Goal: Book appointment/travel/reservation

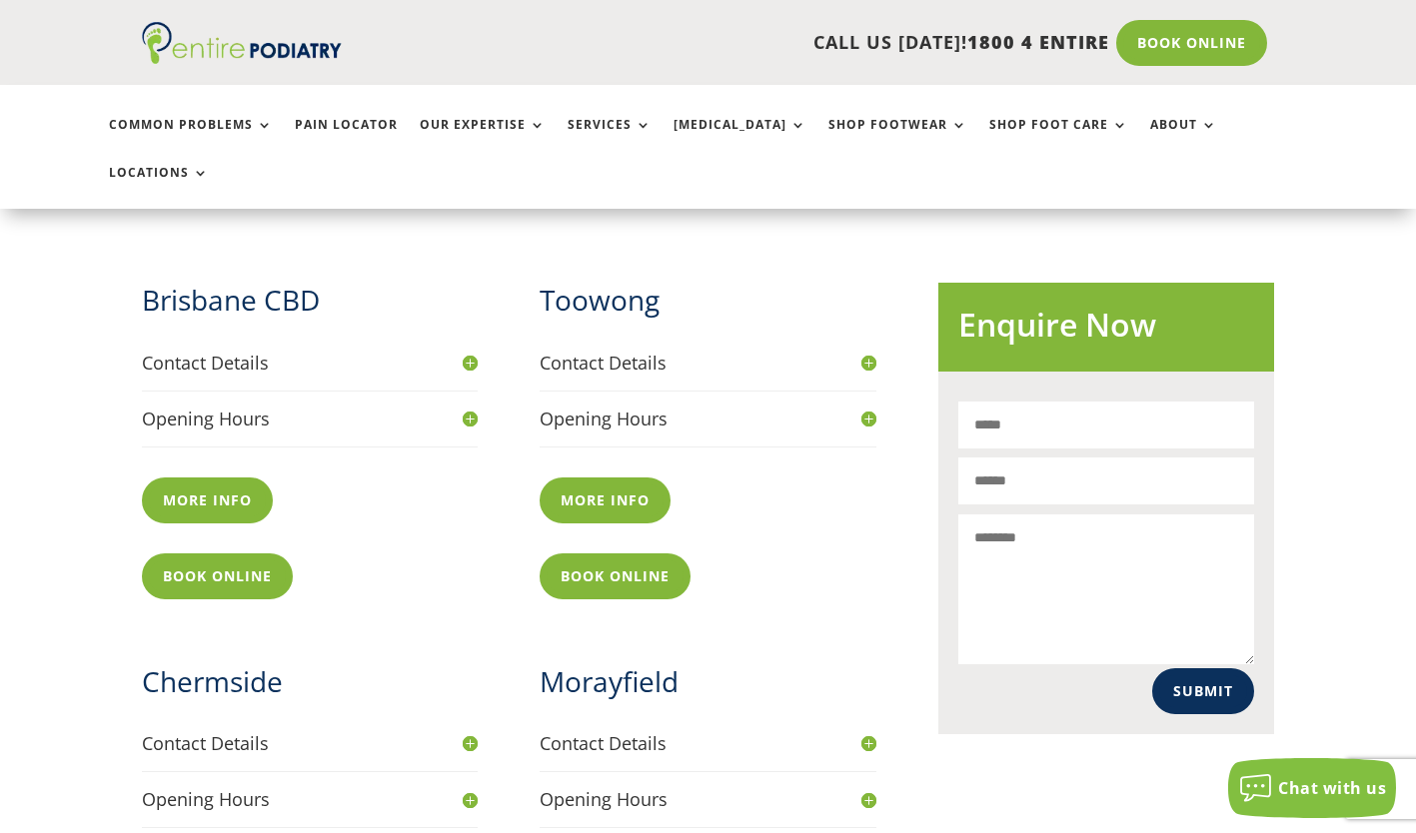
scroll to position [741, 0]
click at [608, 478] on link "More info" at bounding box center [610, 501] width 141 height 46
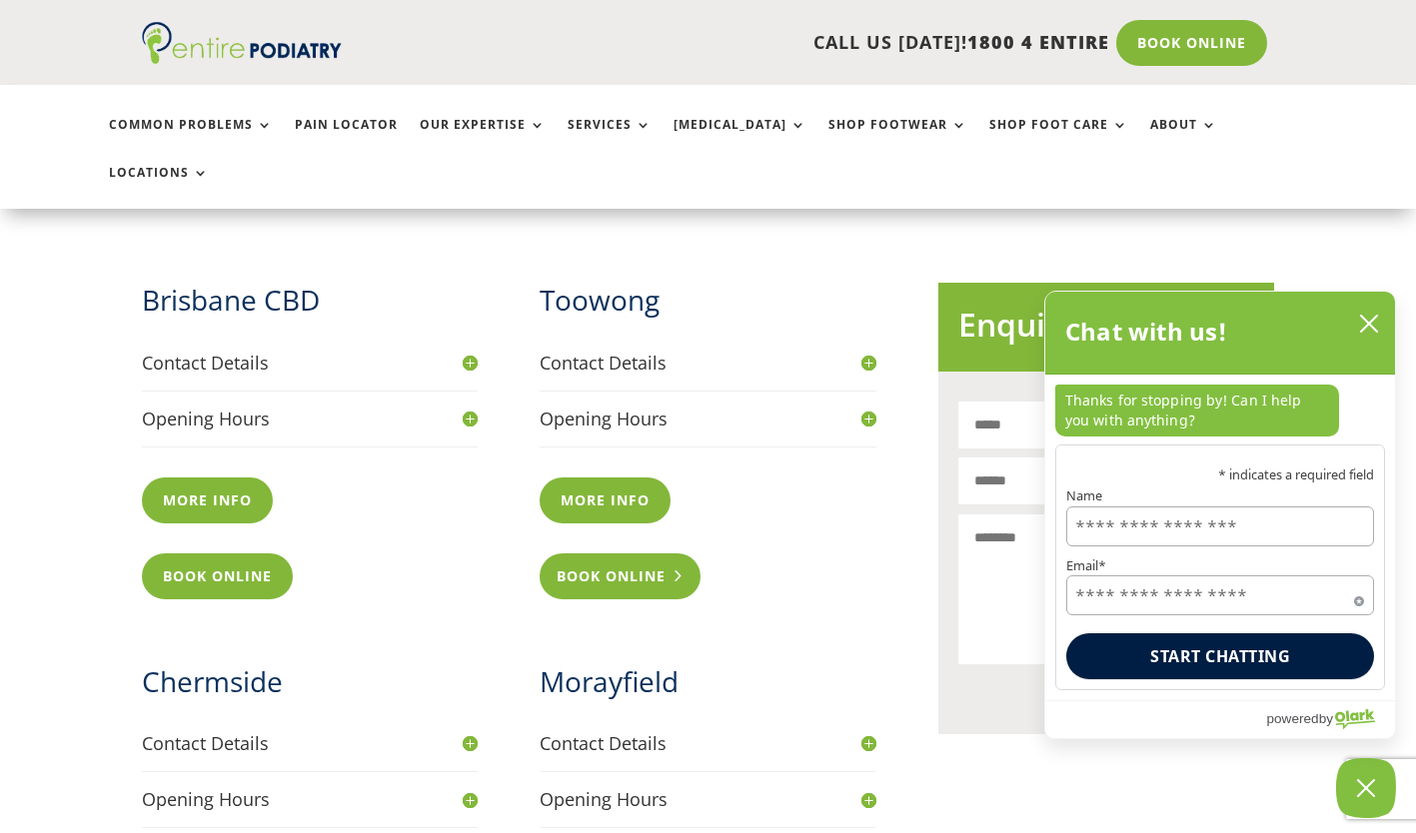
click at [598, 554] on link "Book Online" at bounding box center [620, 577] width 161 height 46
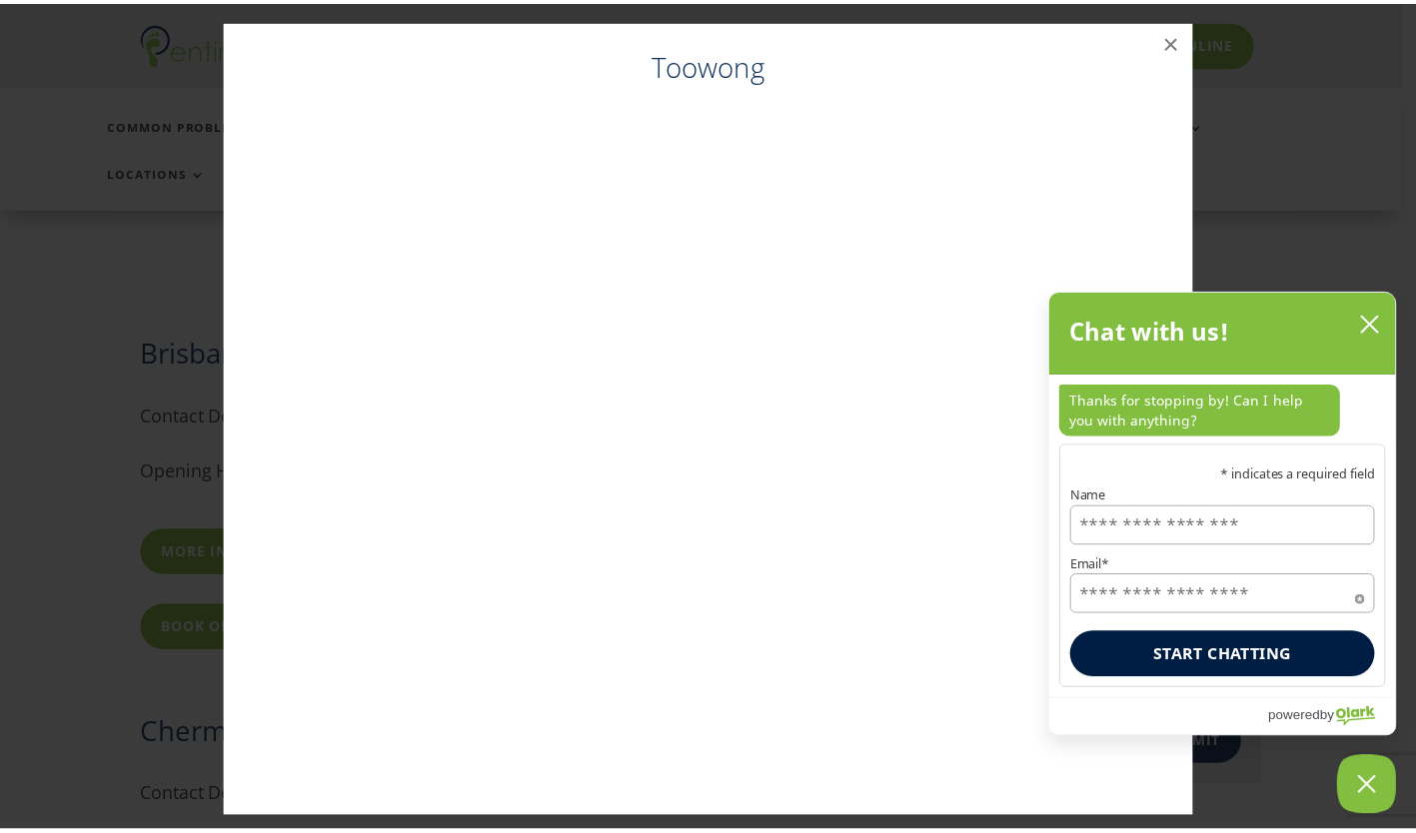
scroll to position [686, 0]
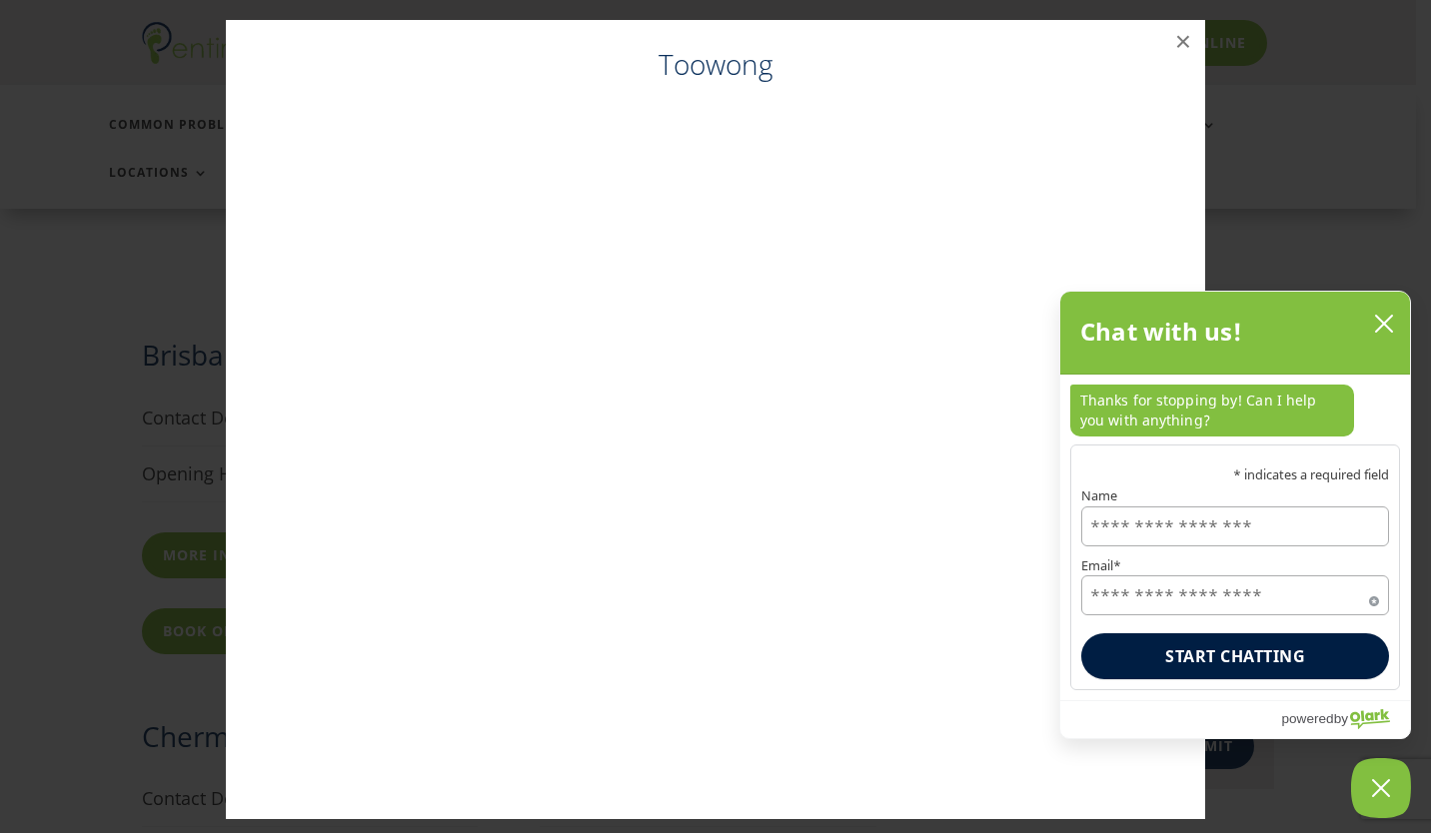
click at [1385, 317] on icon "close chatbox" at bounding box center [1384, 324] width 20 height 20
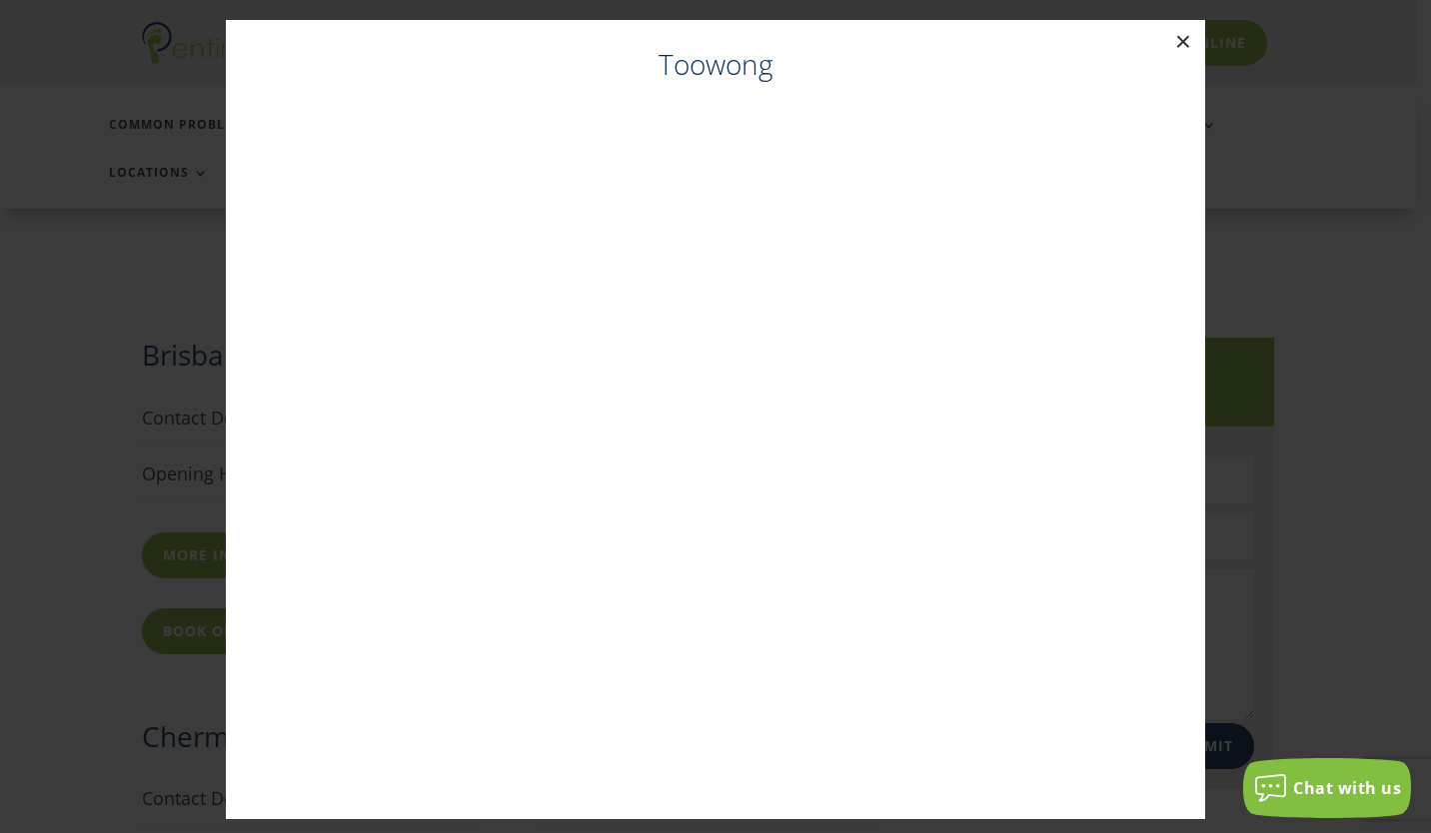
click at [1175, 46] on button "×" at bounding box center [1183, 42] width 44 height 44
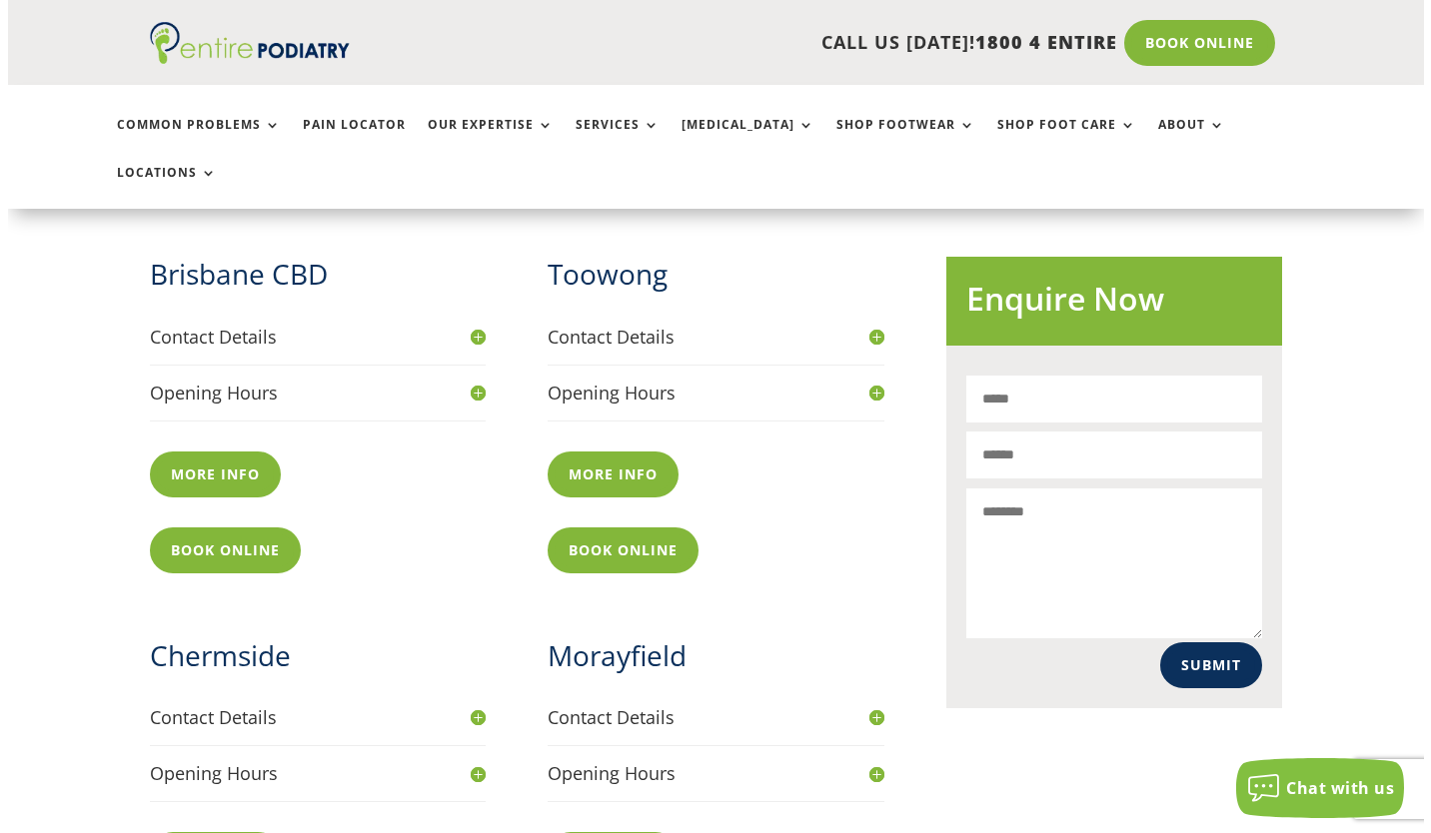
scroll to position [760, 0]
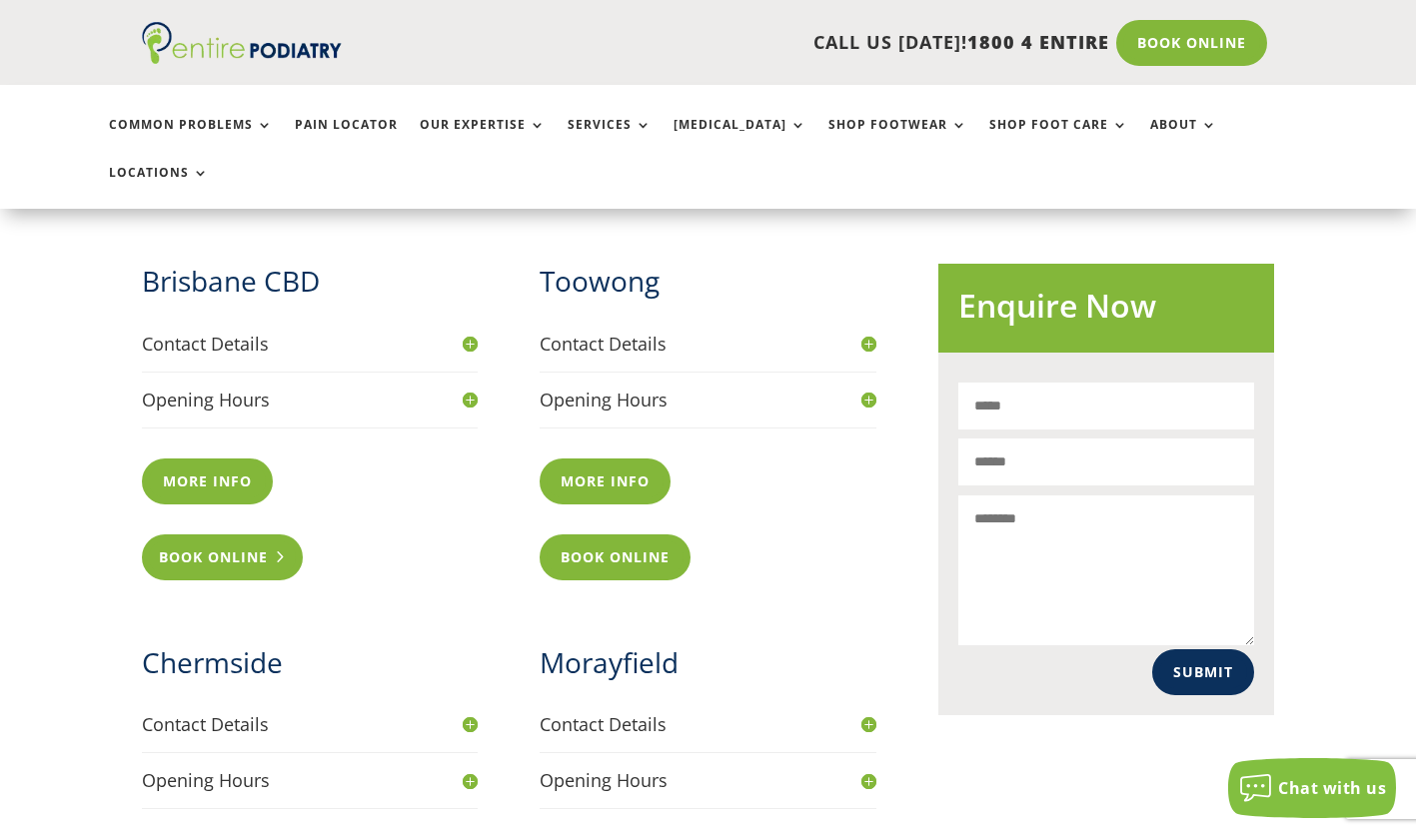
click at [200, 535] on link "Book Online" at bounding box center [222, 558] width 161 height 46
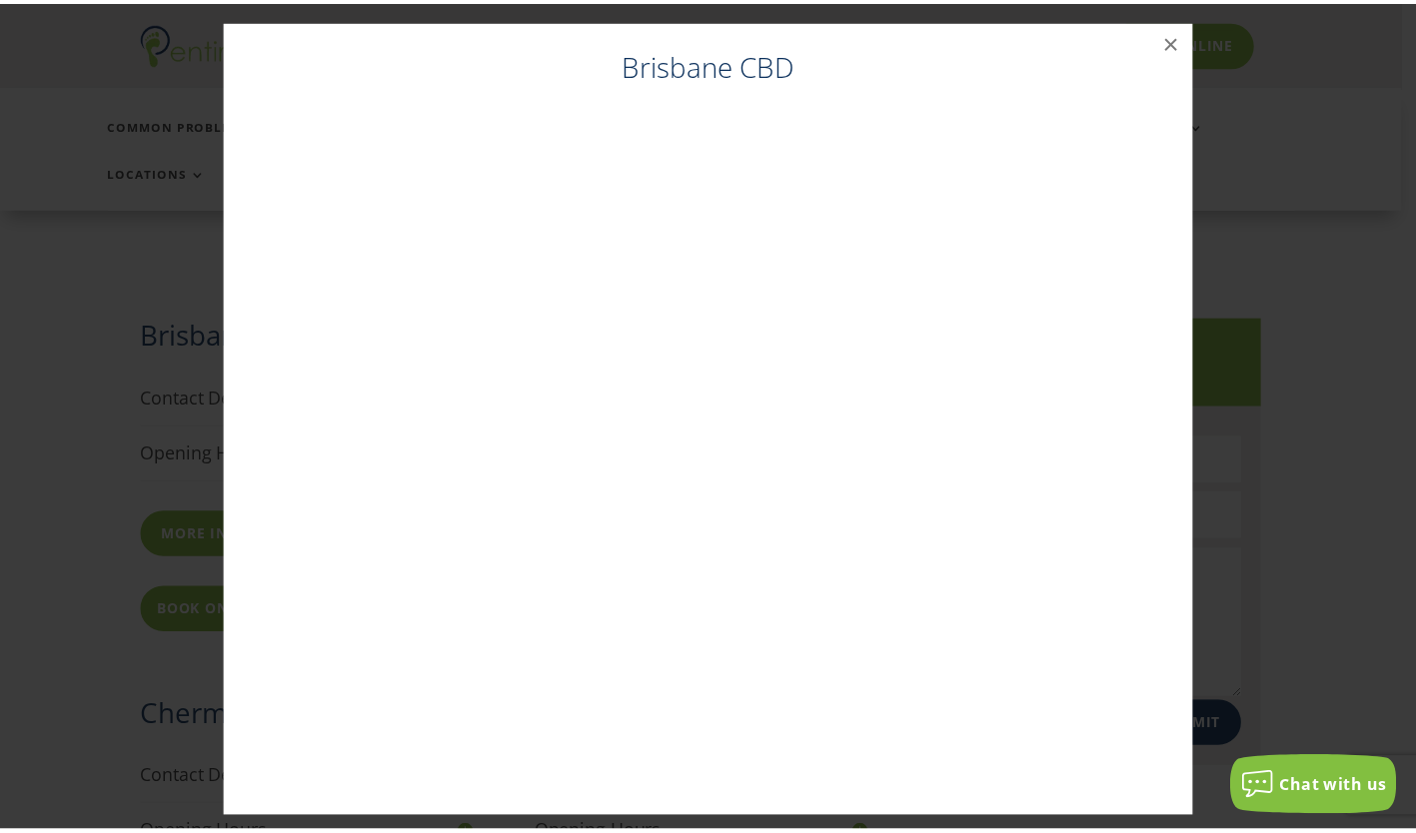
scroll to position [704, 0]
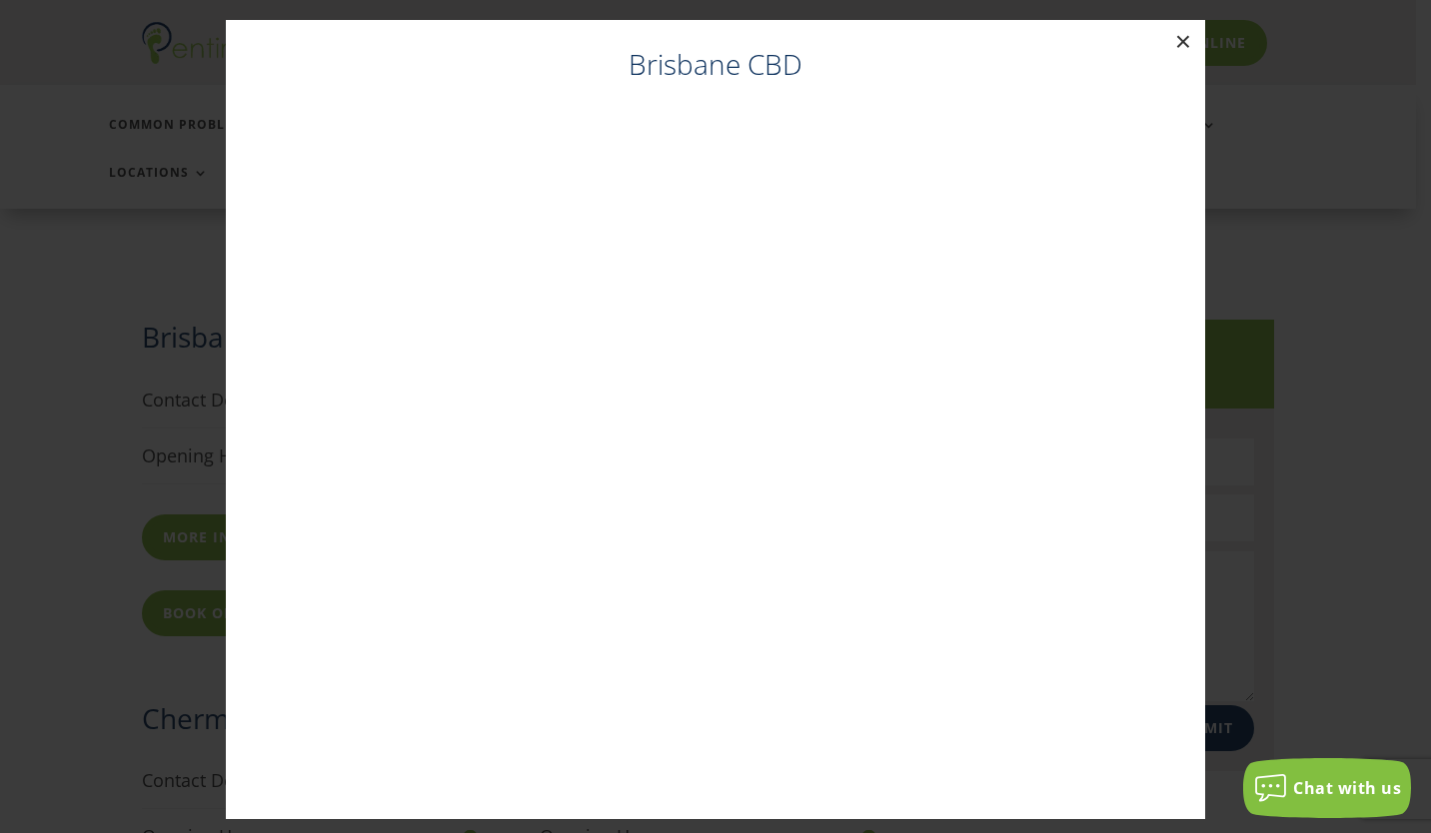
click at [1169, 31] on button "×" at bounding box center [1183, 42] width 44 height 44
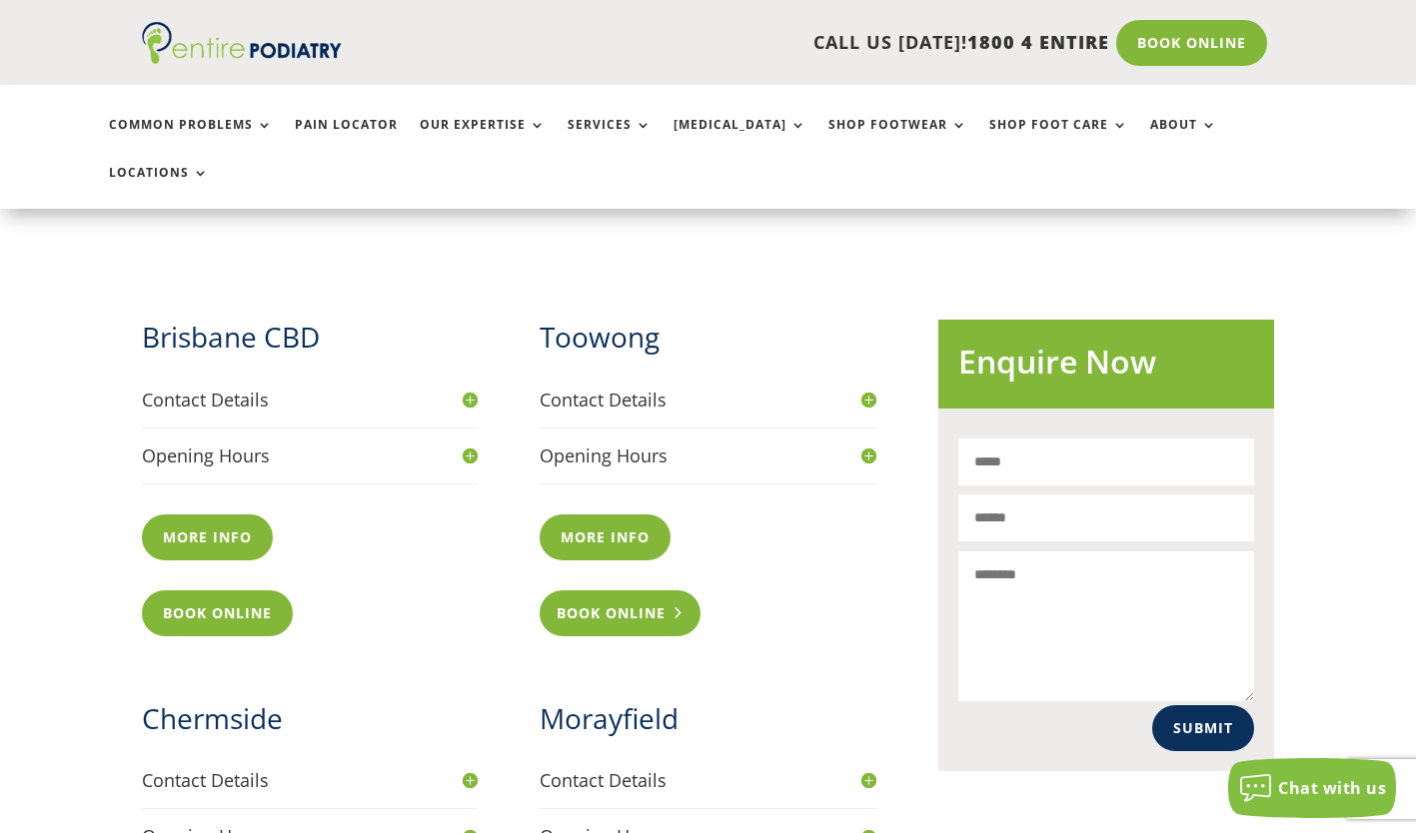
click at [618, 591] on link "Book Online" at bounding box center [620, 614] width 161 height 46
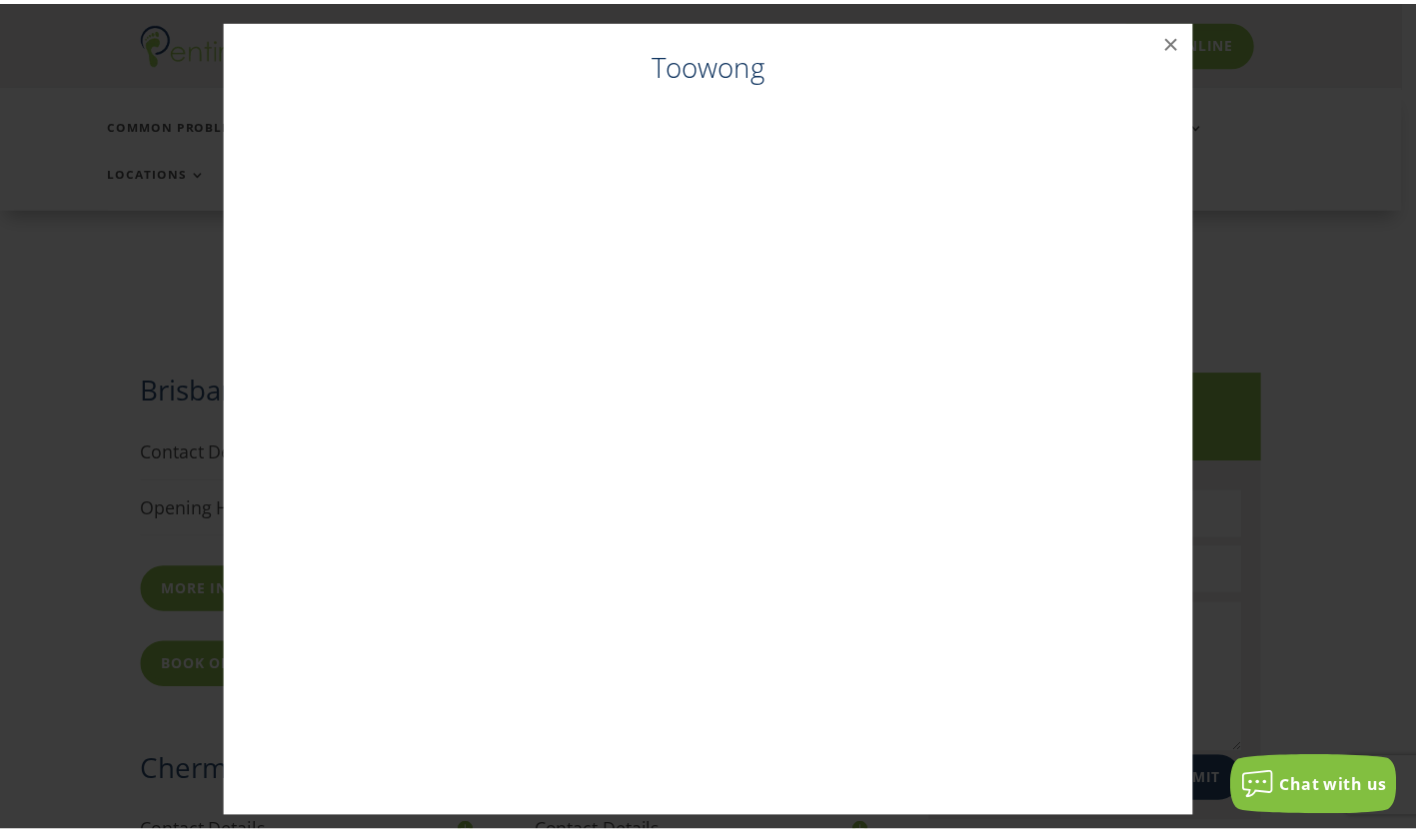
scroll to position [648, 0]
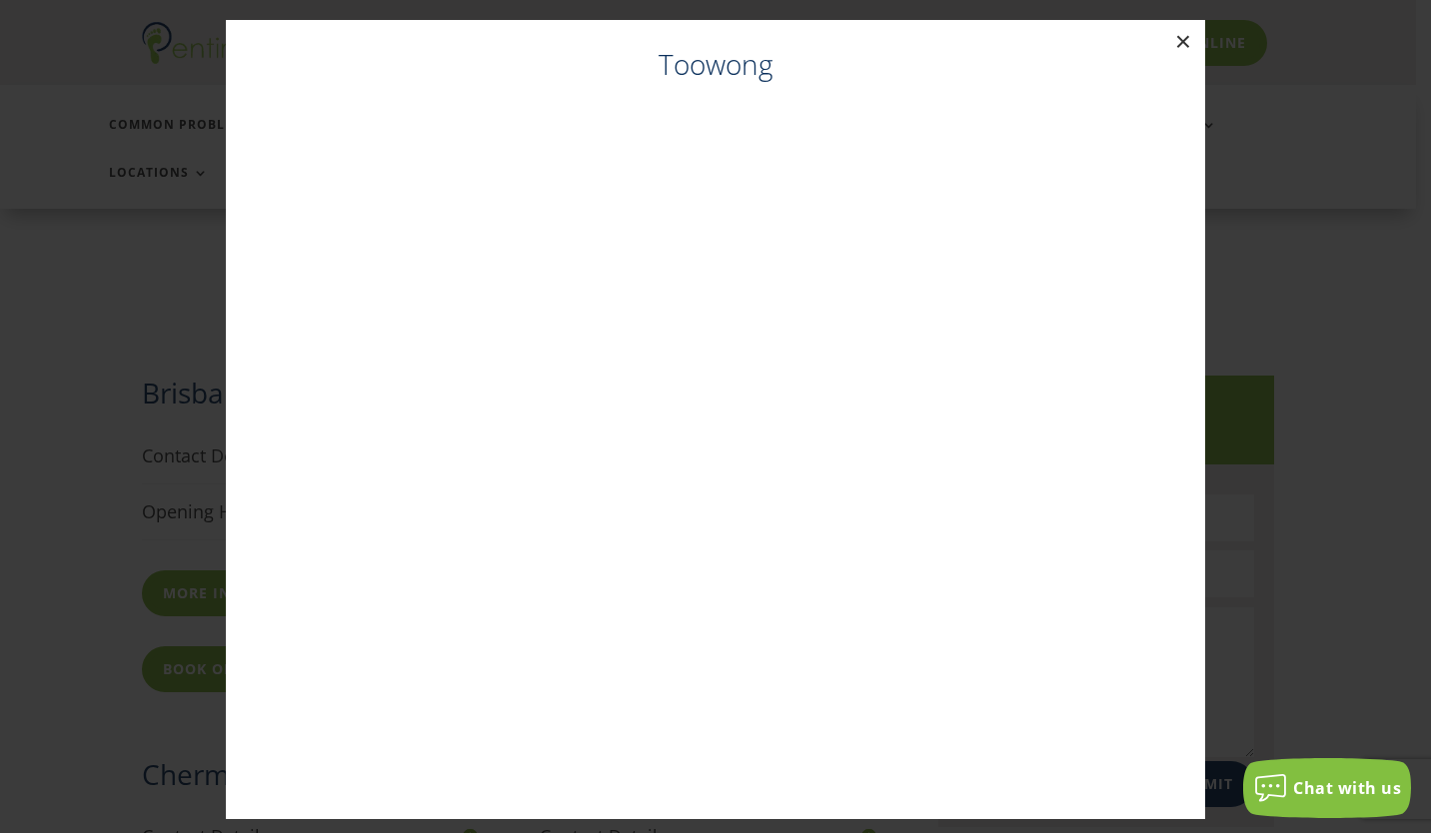
click at [1175, 33] on button "×" at bounding box center [1183, 42] width 44 height 44
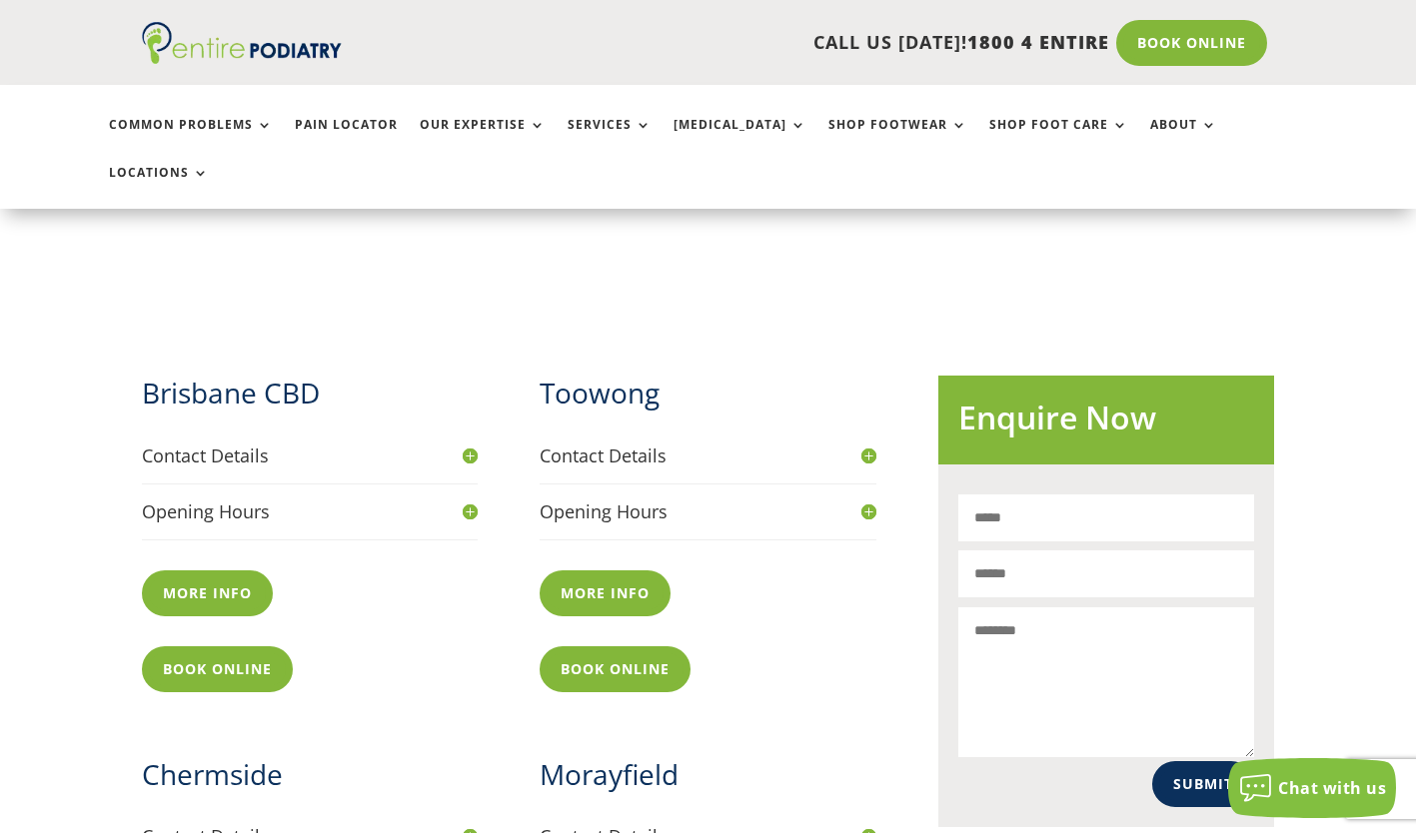
click at [865, 444] on h4 "Contact Details" at bounding box center [708, 456] width 336 height 25
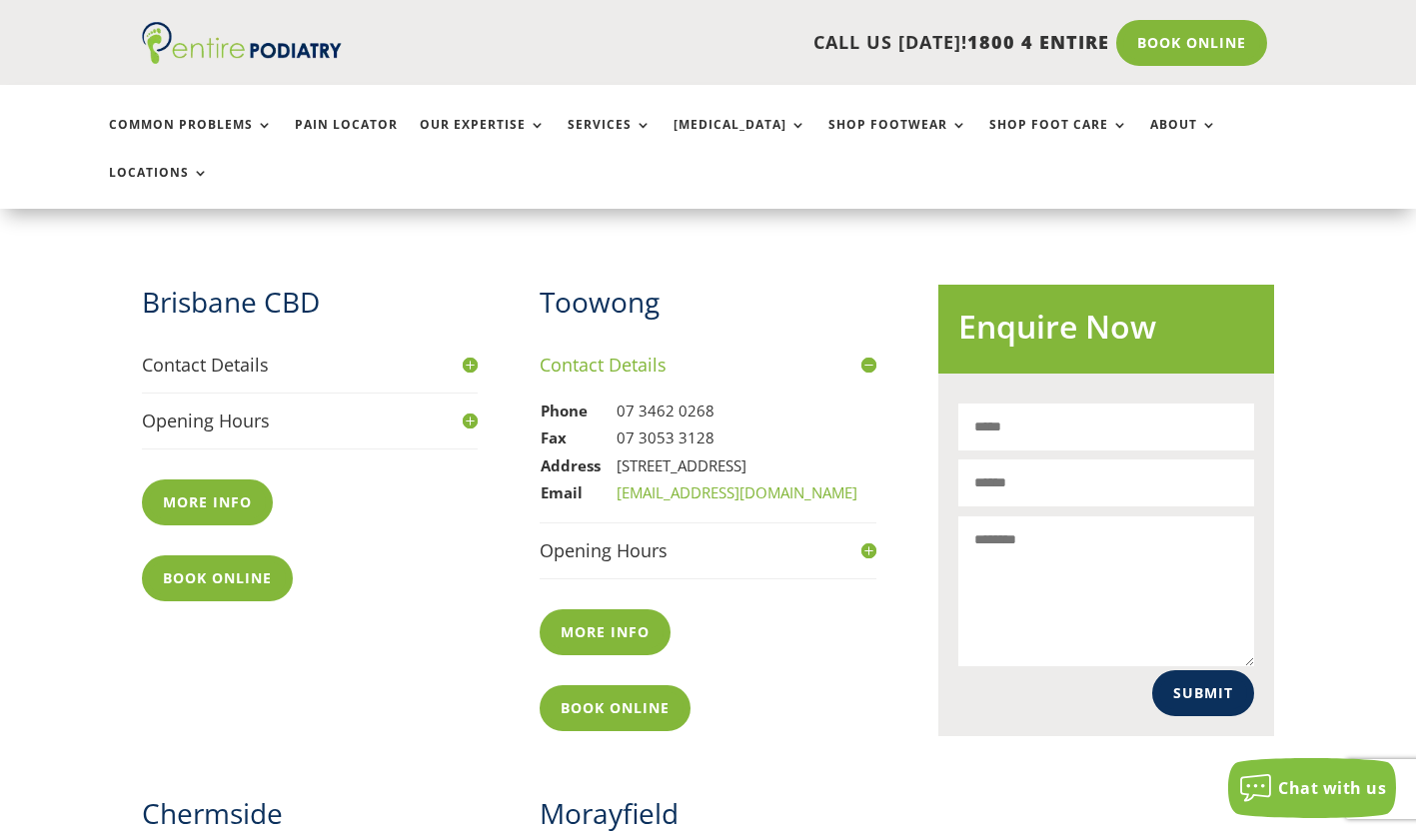
scroll to position [697, 0]
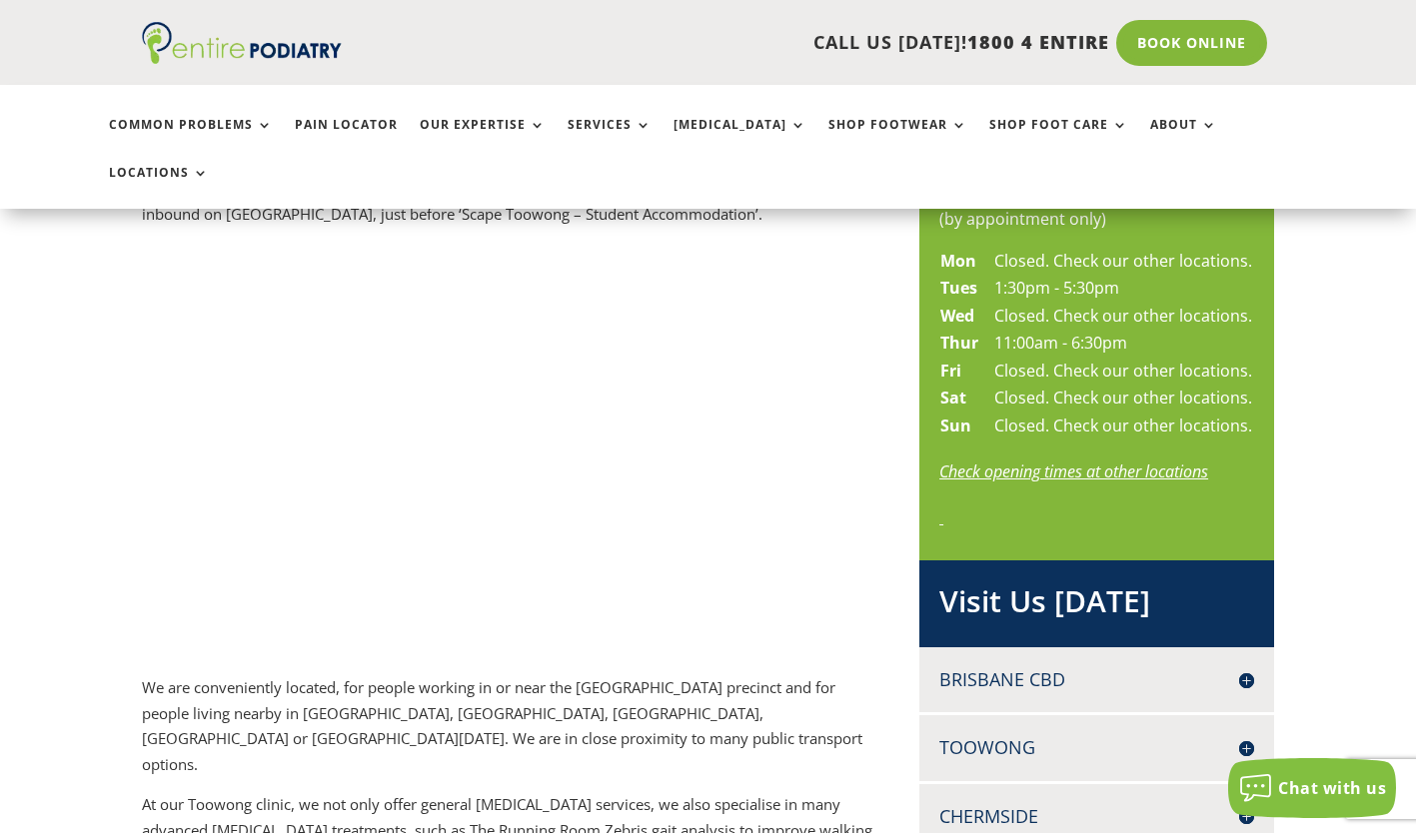
scroll to position [934, 0]
